Goal: Task Accomplishment & Management: Use online tool/utility

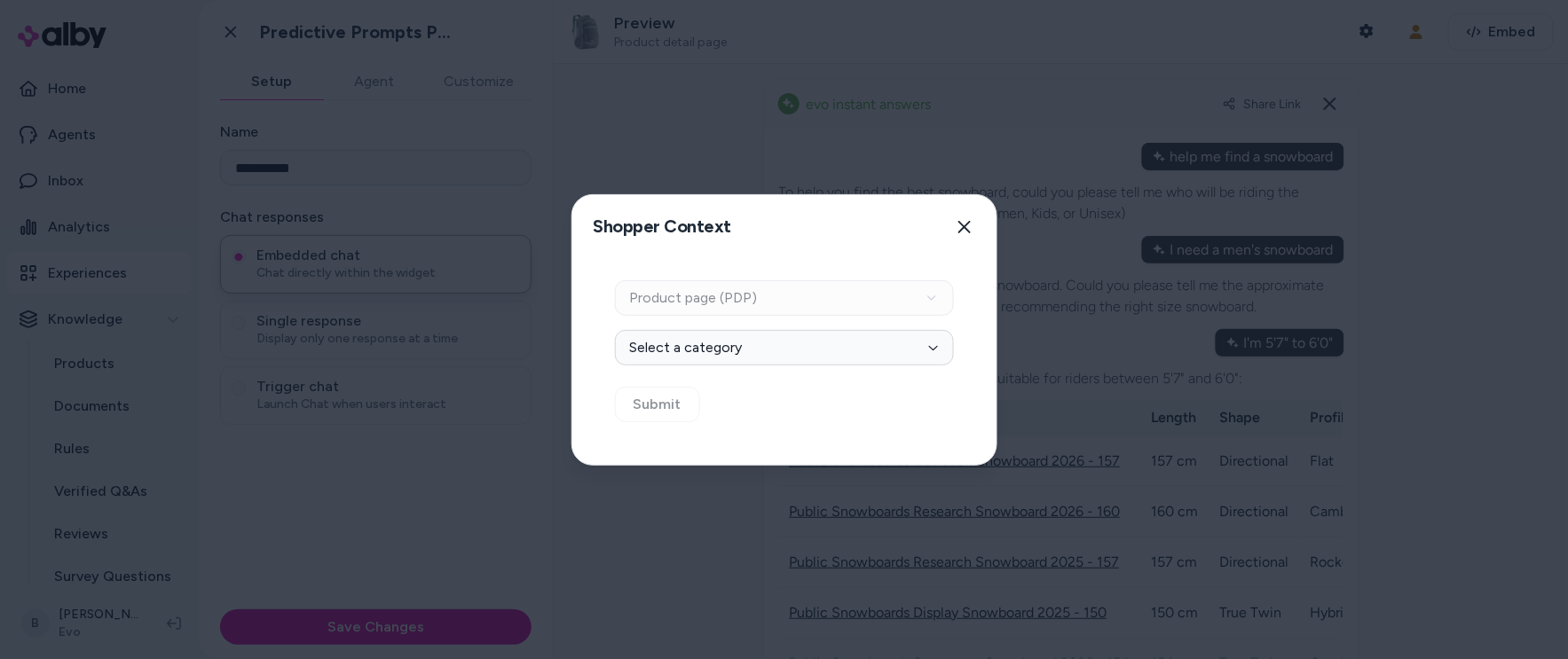
scroll to position [987, 0]
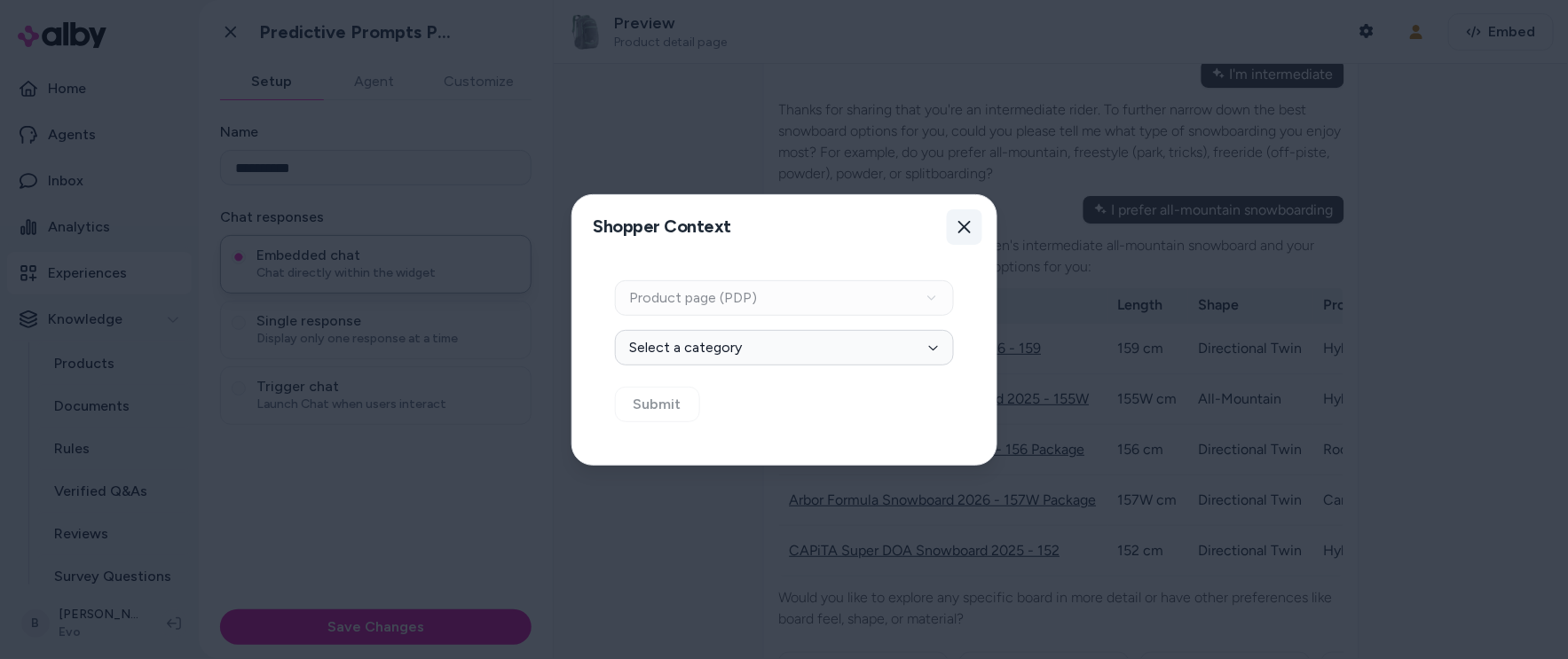
click at [965, 220] on icon "button" at bounding box center [965, 227] width 14 height 14
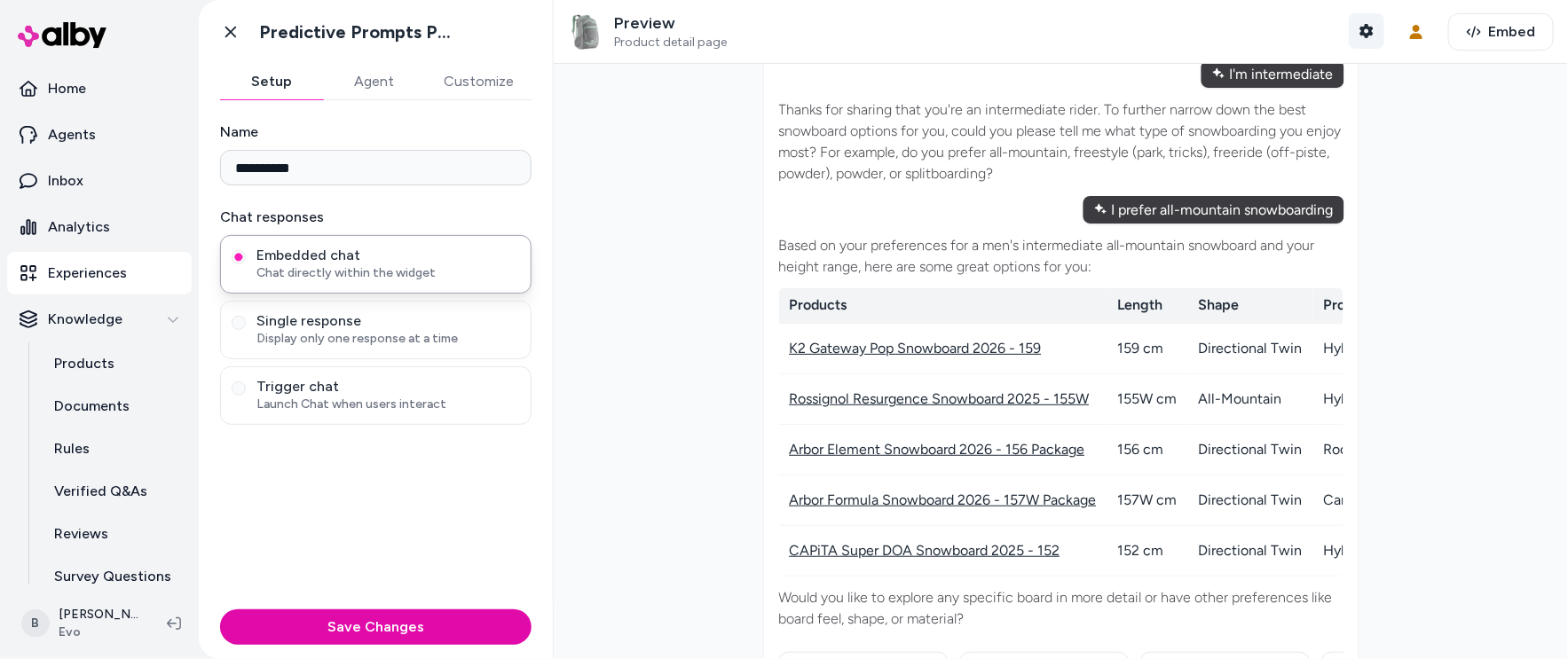
click at [1364, 27] on icon "button" at bounding box center [1366, 32] width 14 height 14
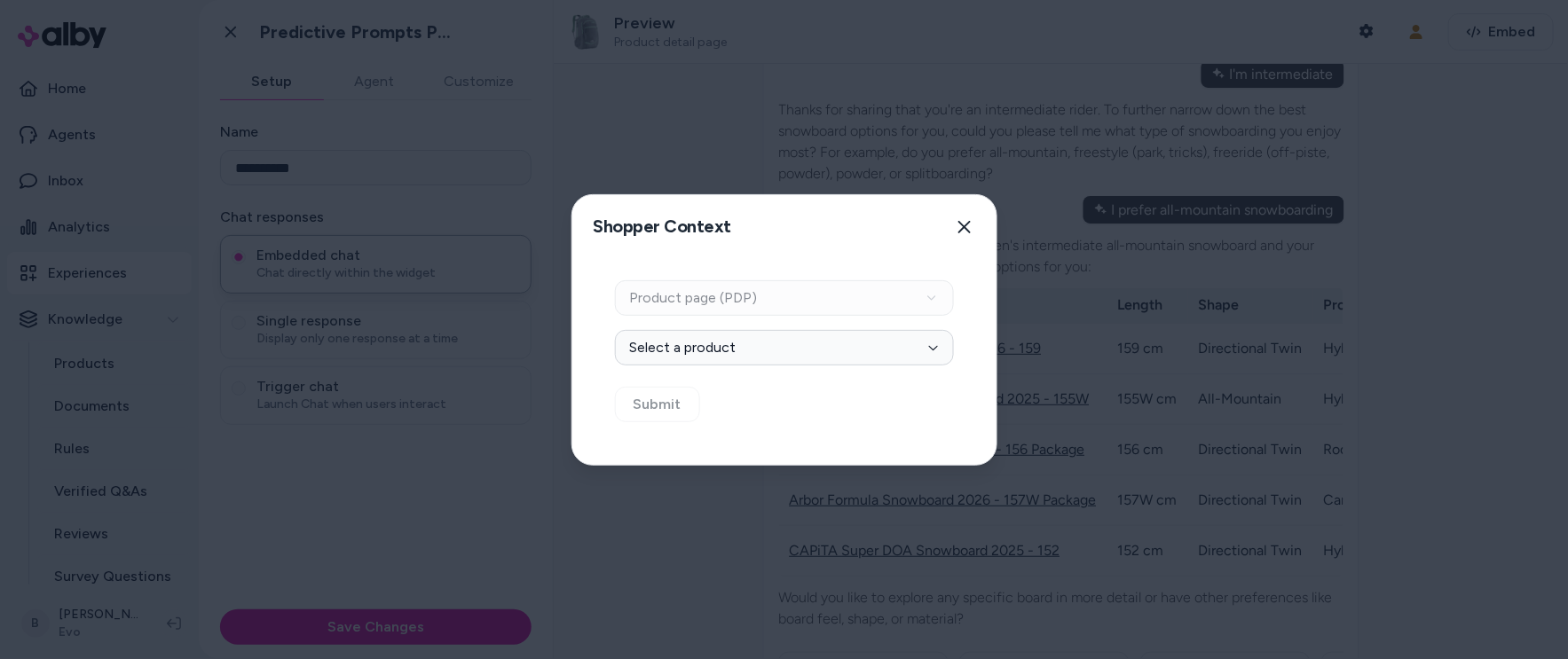
click at [659, 405] on div "Context Type Product page (PDP) Select Product Select a product Submit" at bounding box center [784, 362] width 424 height 206
click at [693, 342] on button "Select a product" at bounding box center [784, 348] width 339 height 35
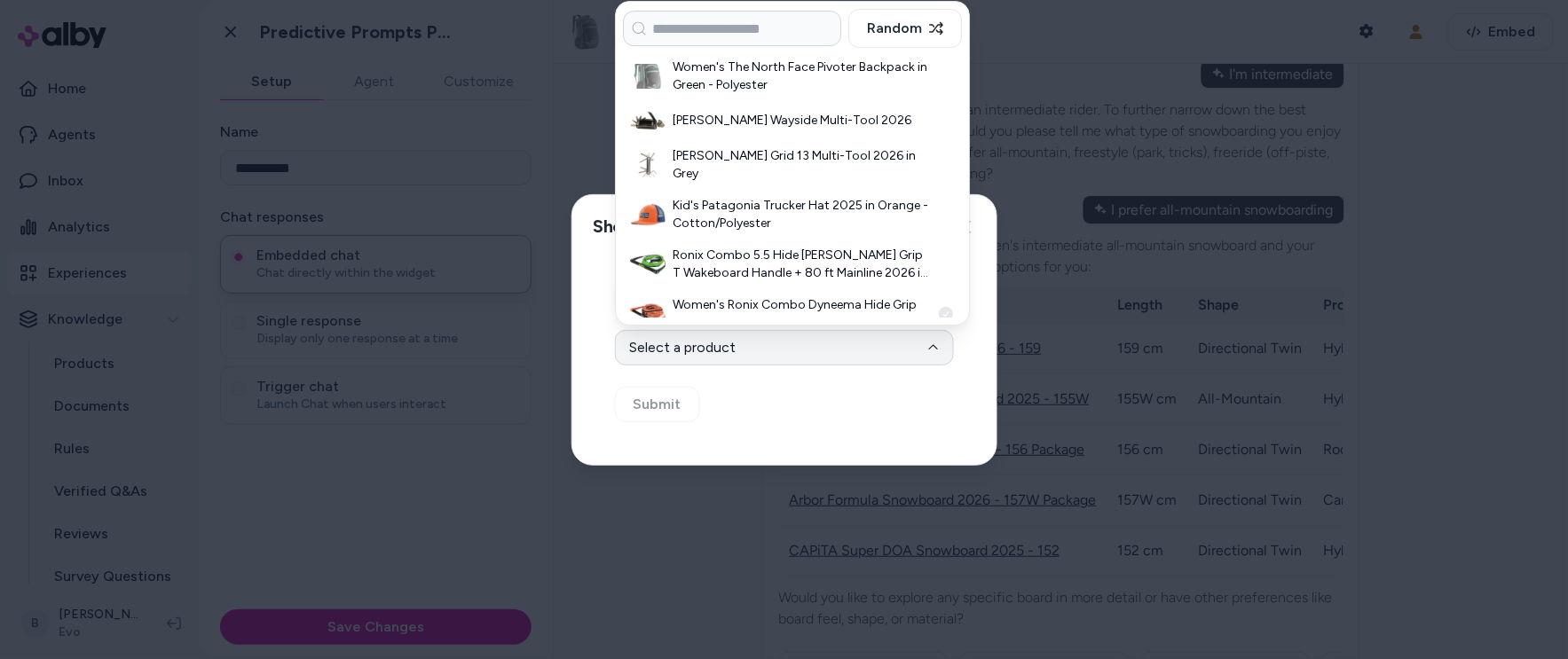
click at [725, 314] on h3 "Women's Ronix Combo Dyneema Hide Grip Wakeboard Handle + 70 ft Mainline 2026 in…" at bounding box center [802, 313] width 258 height 35
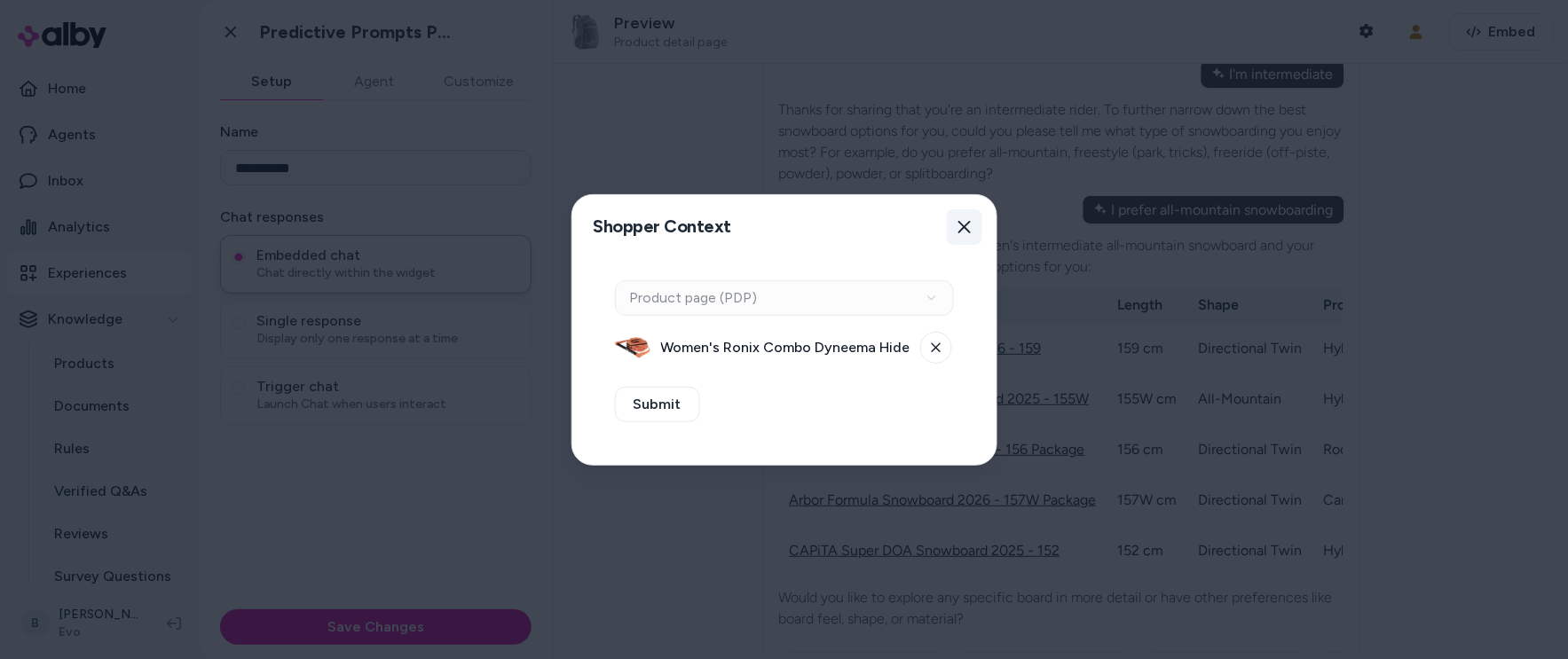
click at [970, 221] on icon "button" at bounding box center [965, 227] width 13 height 13
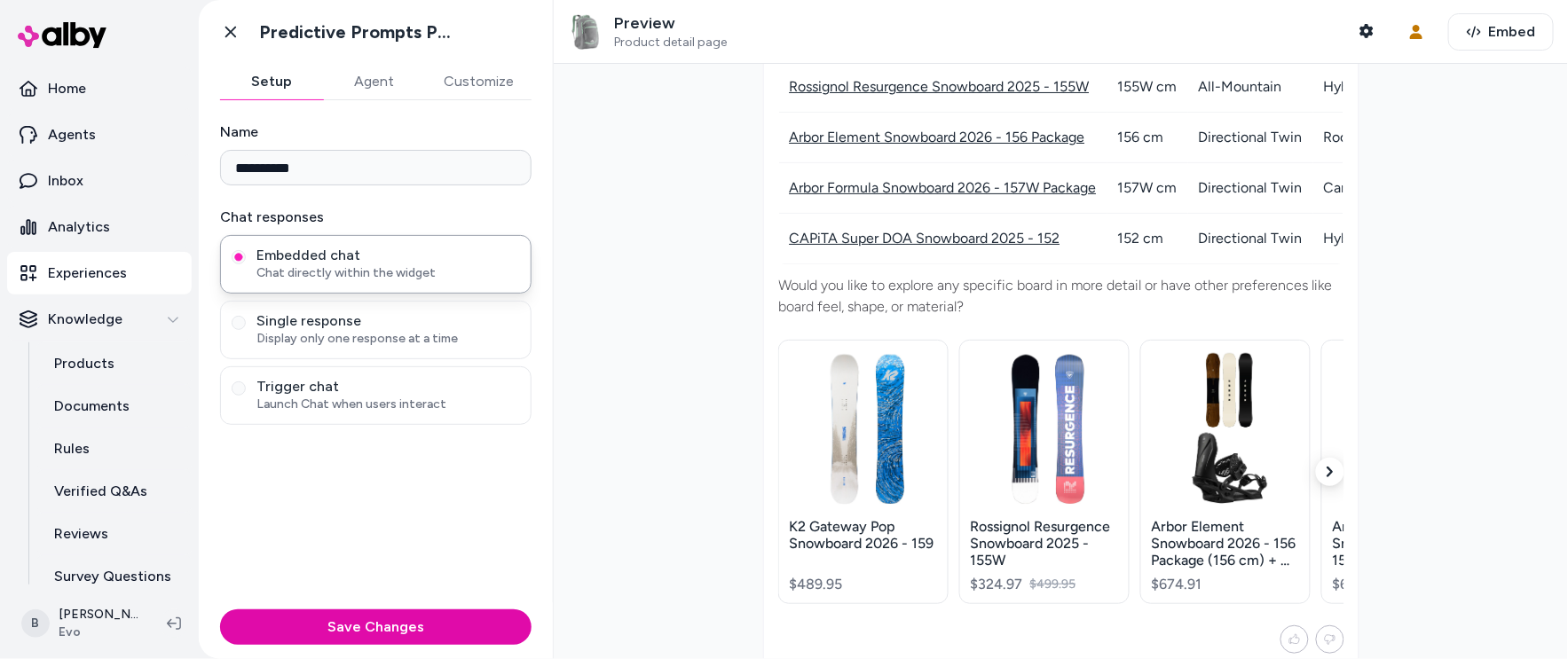
scroll to position [1328, 0]
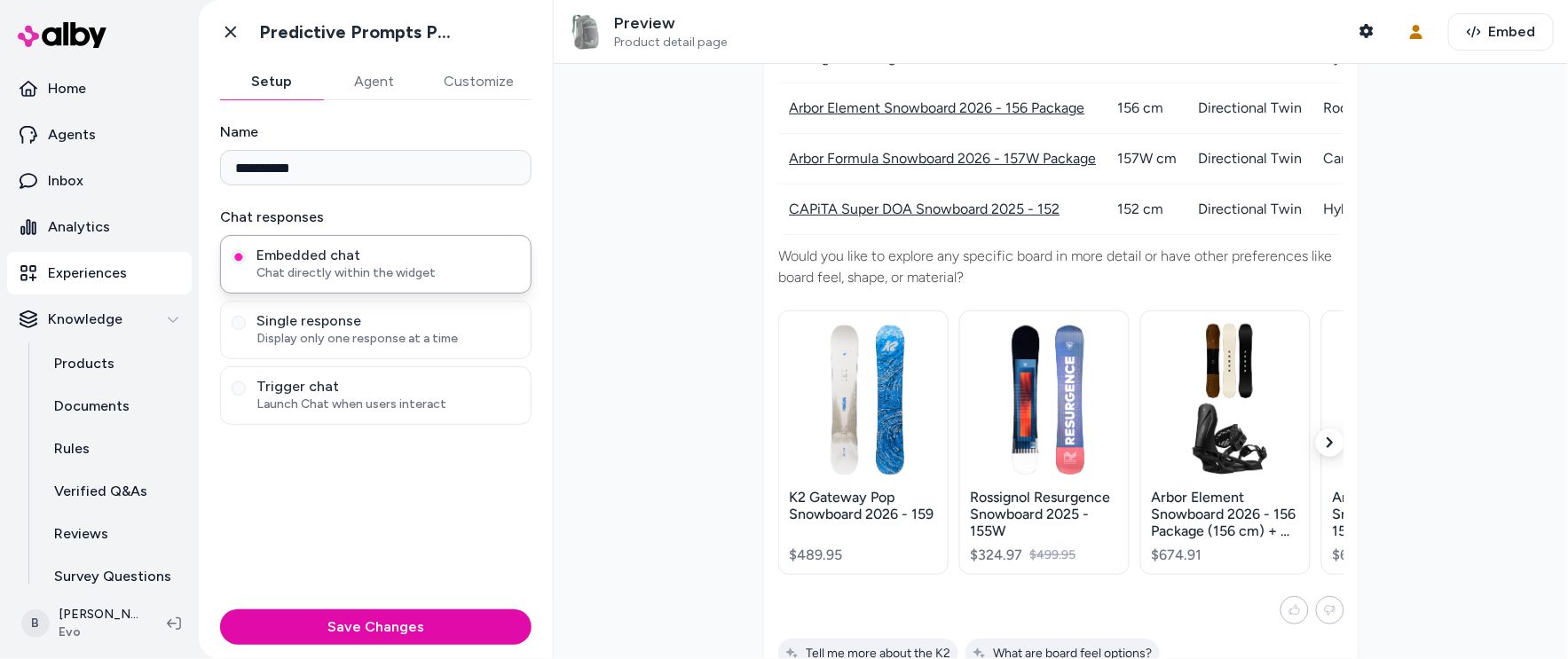
click at [371, 86] on button "Agent" at bounding box center [375, 81] width 103 height 35
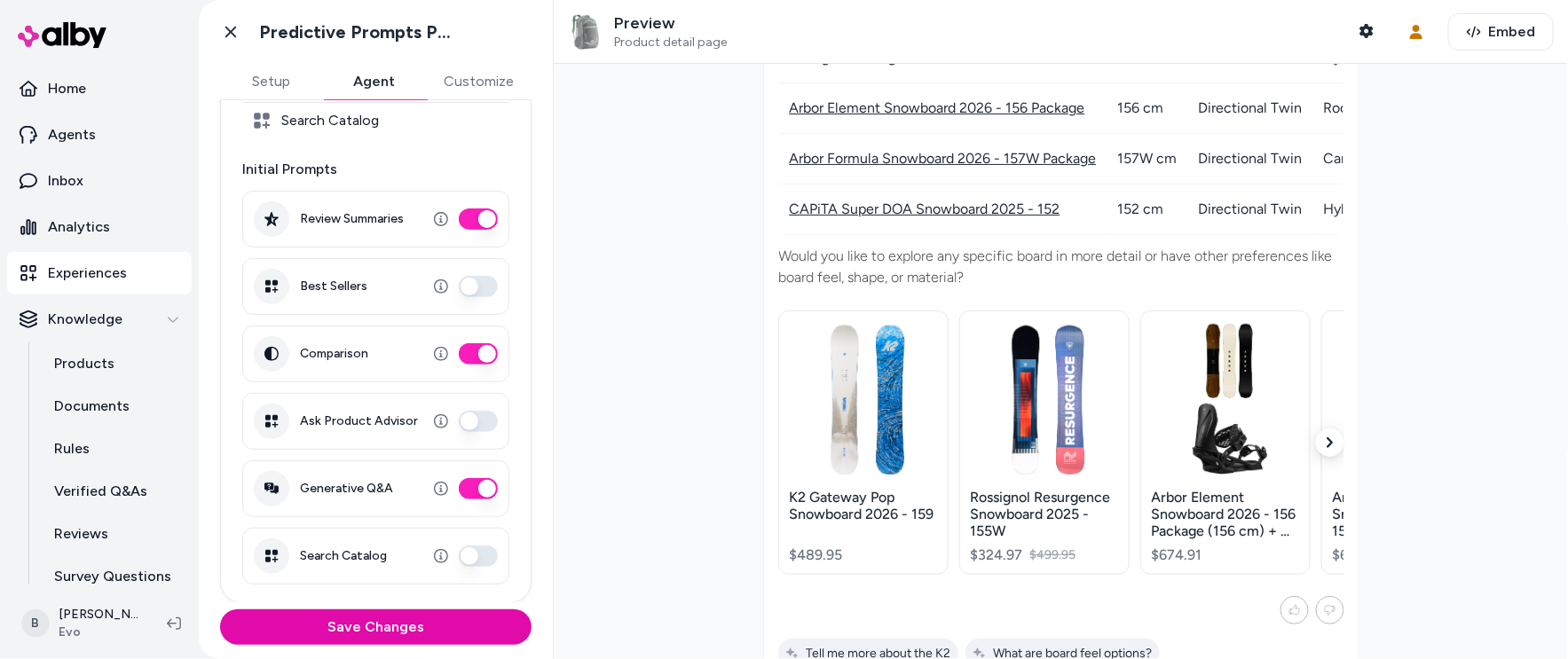
scroll to position [0, 0]
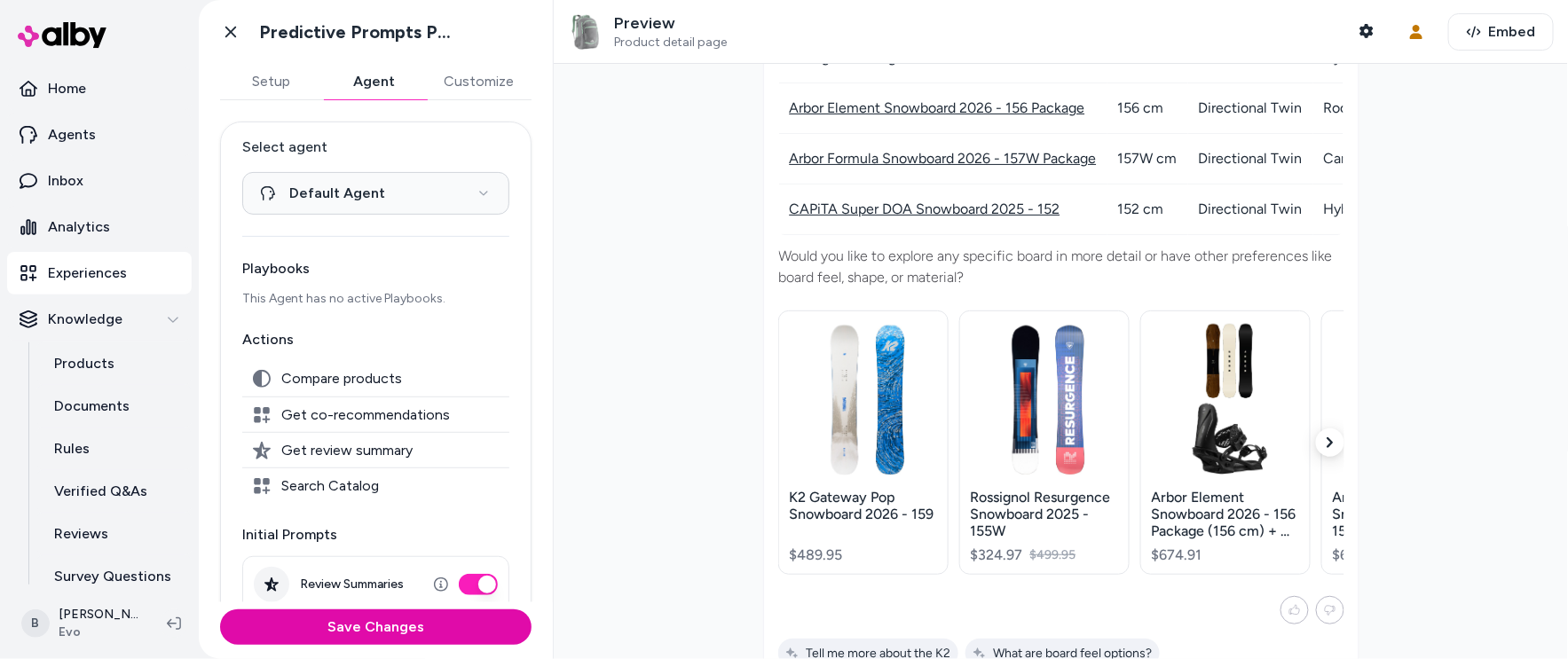
click at [473, 77] on button "Customize" at bounding box center [478, 81] width 105 height 35
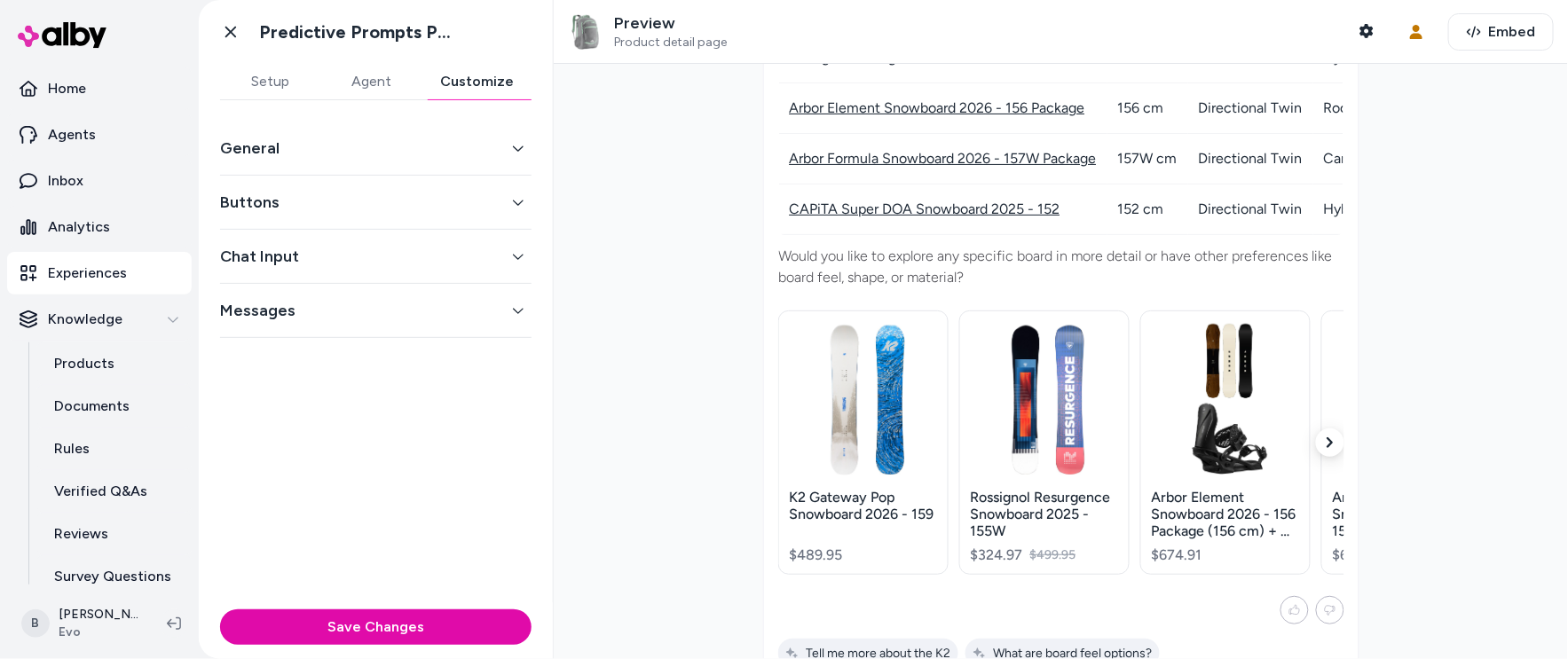
click at [465, 147] on button "General" at bounding box center [376, 149] width 312 height 25
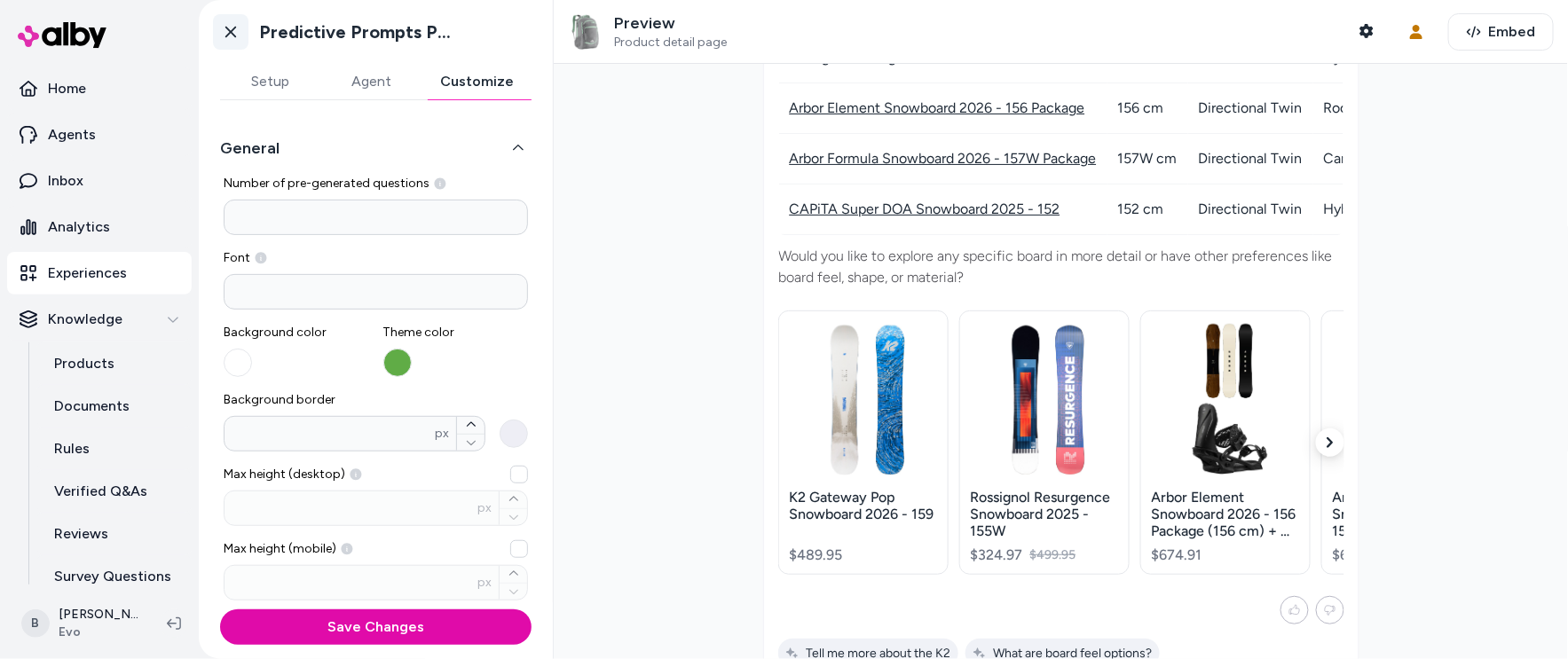
click at [230, 32] on icon at bounding box center [231, 32] width 18 height 18
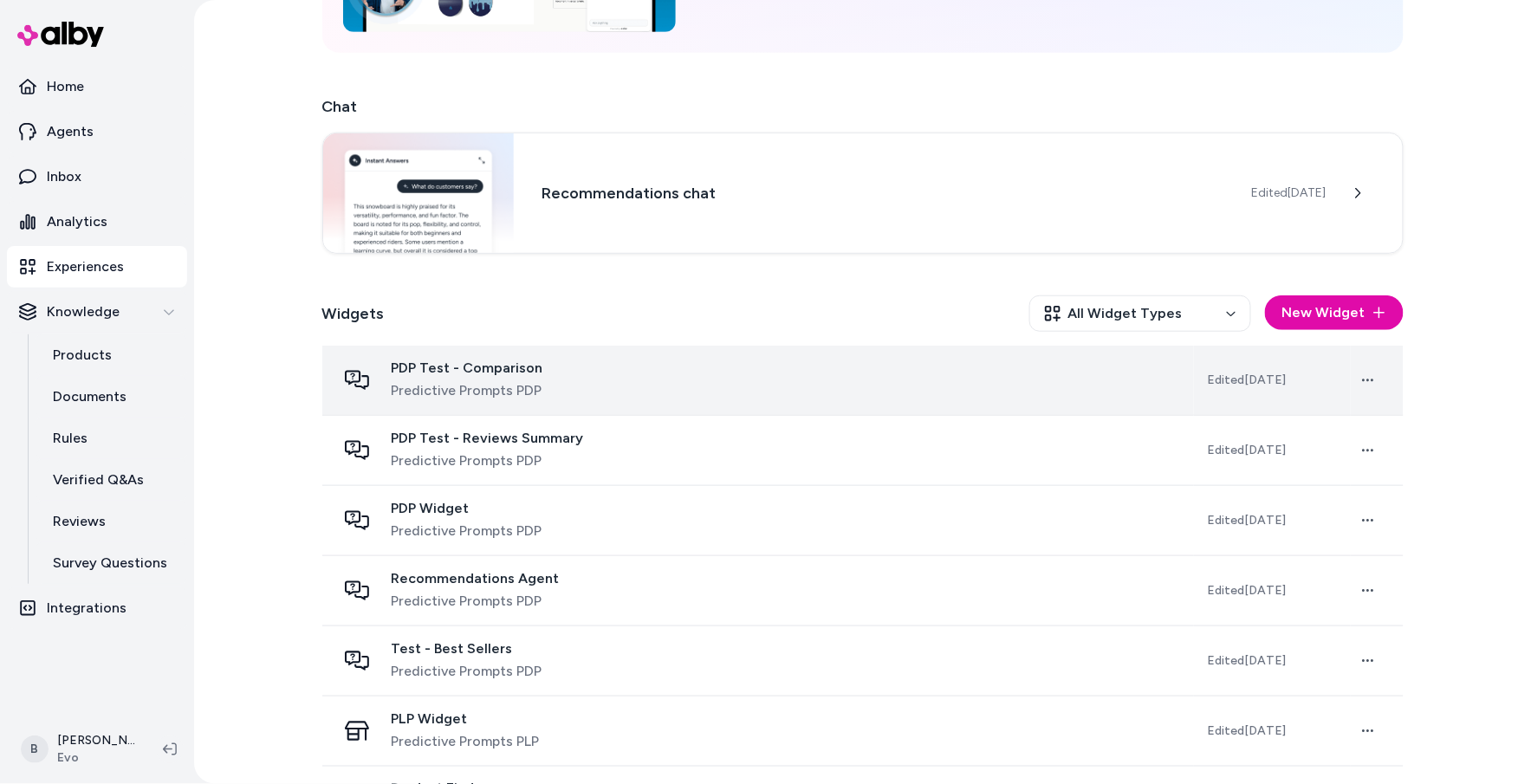
scroll to position [304, 0]
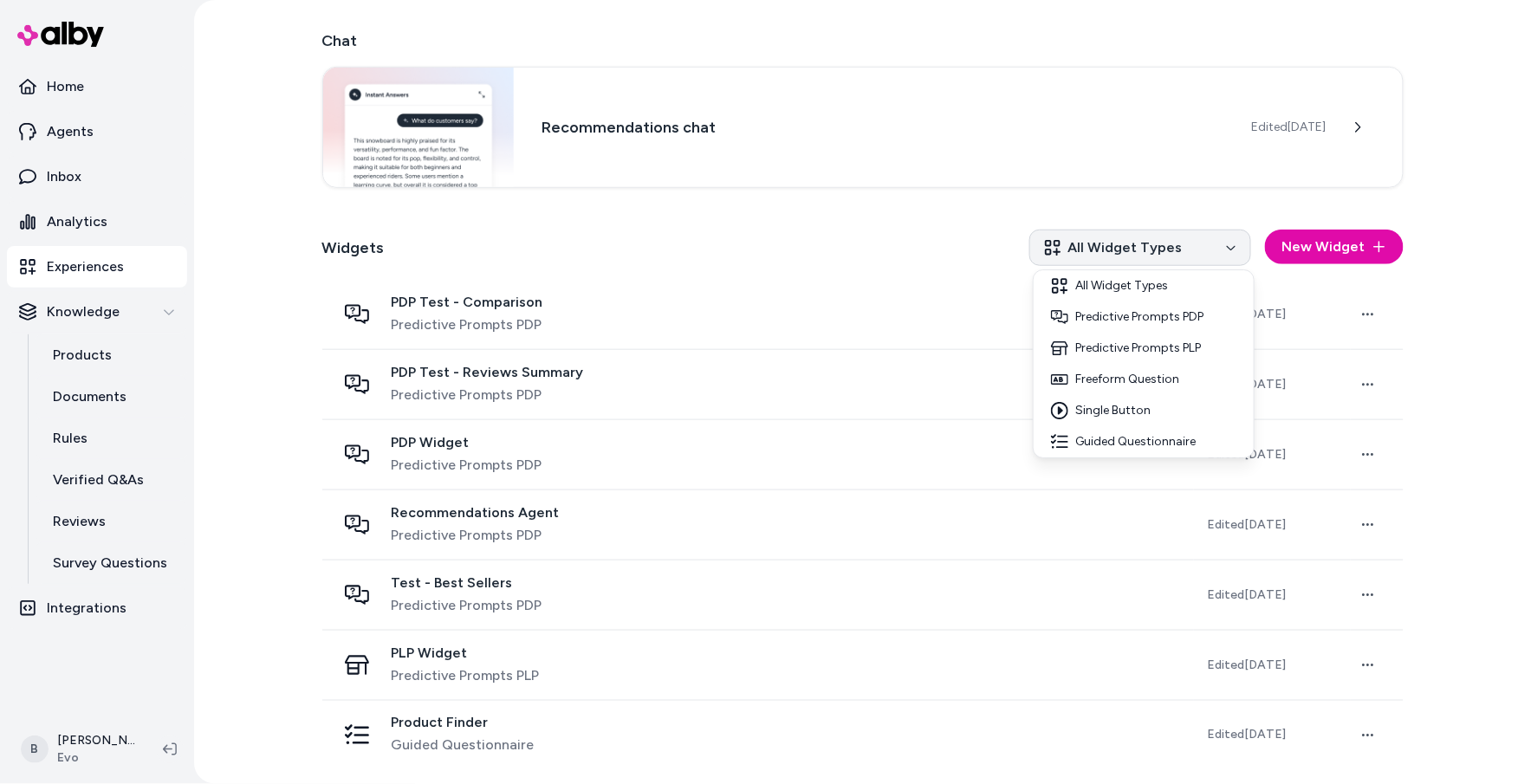
click at [1241, 250] on html "Home Agents Inbox Analytics Experiences Knowledge Products Documents Rules Veri…" at bounding box center [765, 392] width 1531 height 784
click at [1228, 249] on html "Home Agents Inbox Analytics Experiences Knowledge Products Documents Rules Veri…" at bounding box center [765, 392] width 1531 height 784
